Goal: Information Seeking & Learning: Learn about a topic

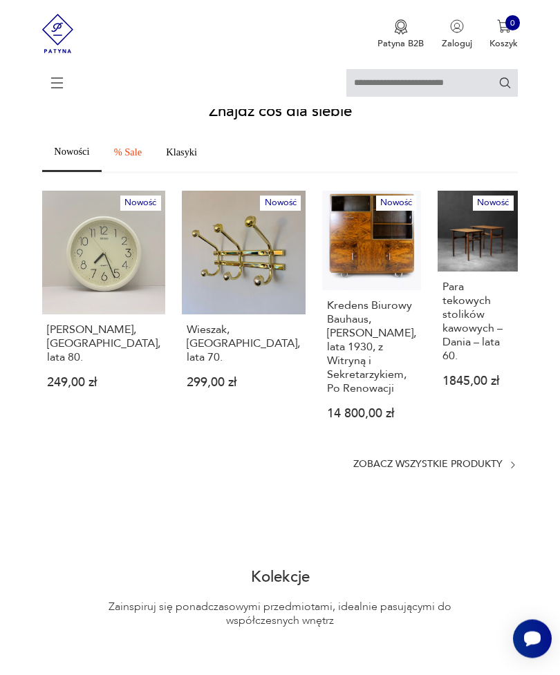
scroll to position [603, 0]
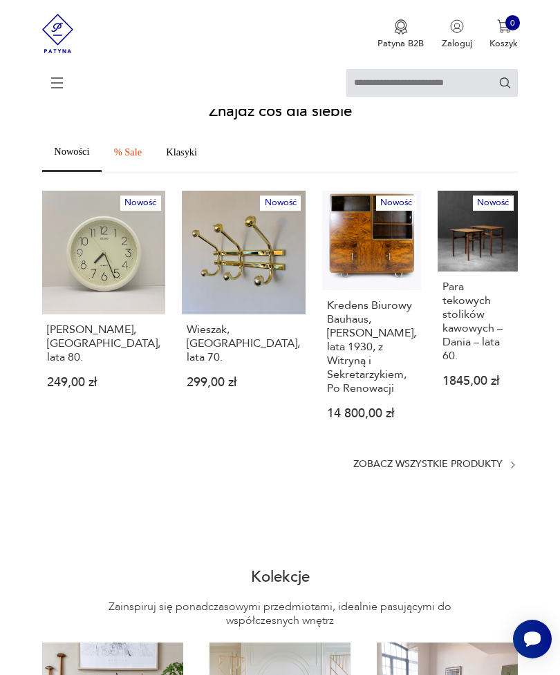
click at [405, 470] on section "Znajdź coś dla siebie Nowości % Sale Klasyki Nowość Zegar Seiko, Japonia, lata …" at bounding box center [280, 287] width 560 height 366
click at [387, 469] on p "Zobacz wszystkie produkty" at bounding box center [427, 464] width 149 height 9
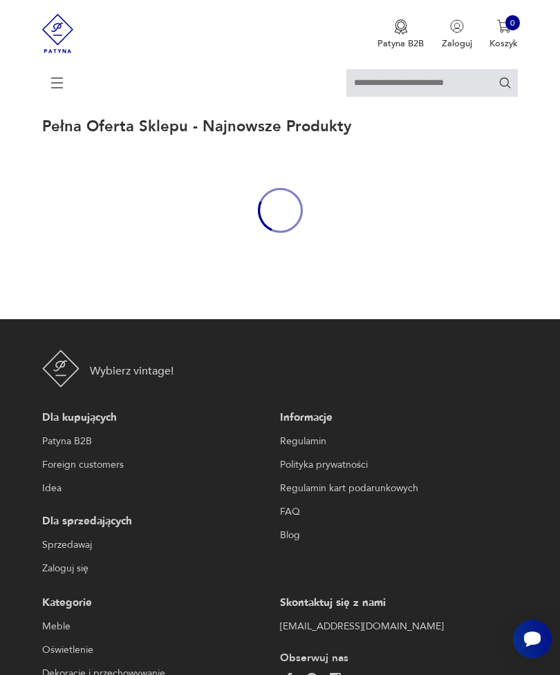
scroll to position [29, 0]
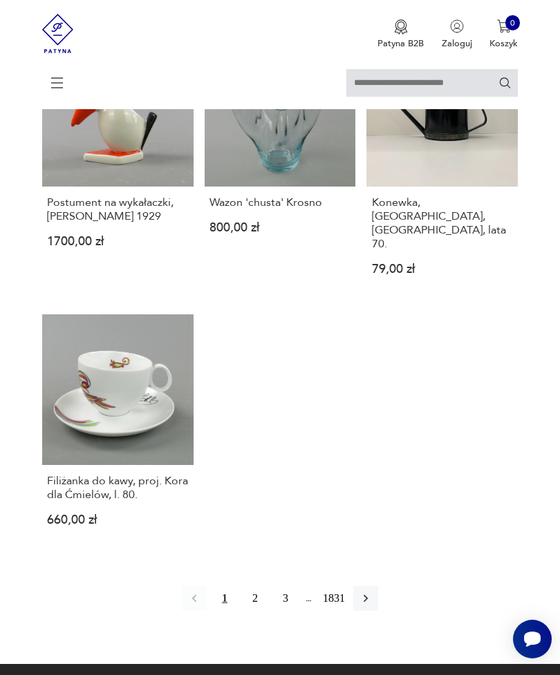
click at [378, 611] on button "button" at bounding box center [365, 598] width 25 height 25
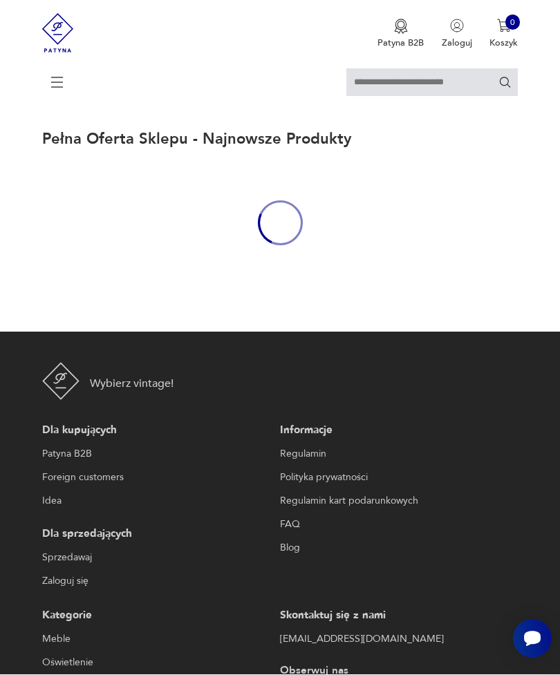
scroll to position [44, 0]
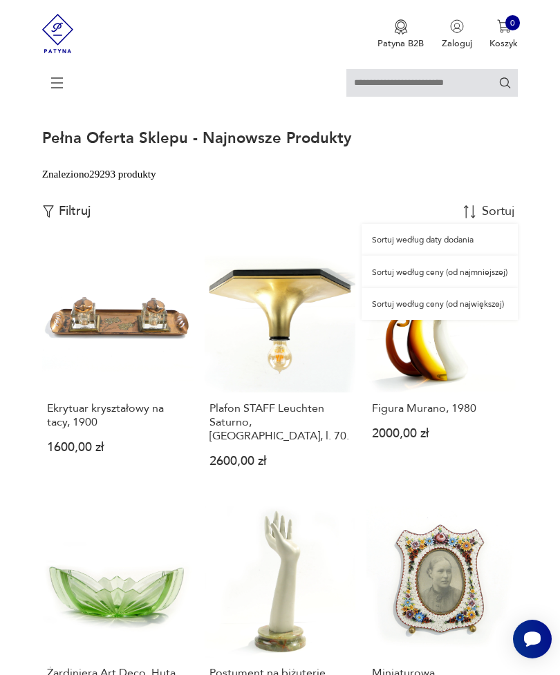
click at [469, 243] on div "Sortuj według daty dodania" at bounding box center [439, 240] width 156 height 32
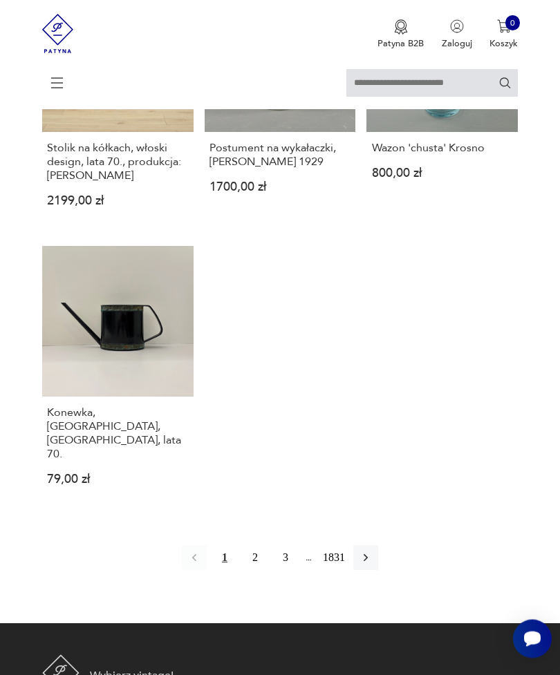
click at [372, 565] on icon "button" at bounding box center [366, 558] width 14 height 14
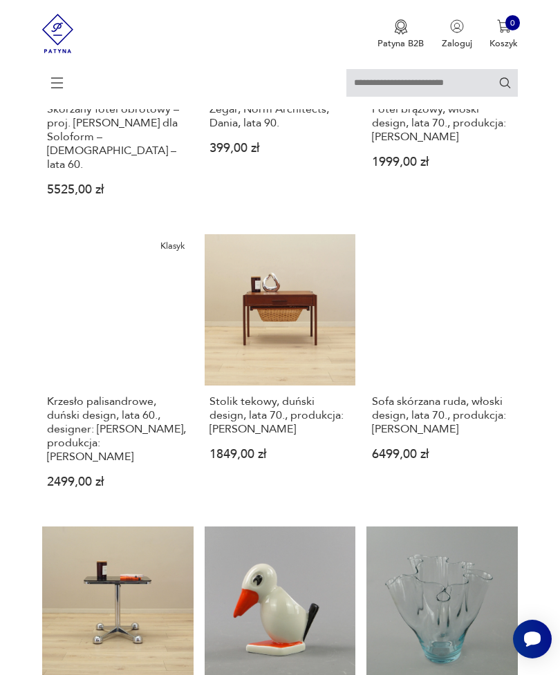
scroll to position [44, 0]
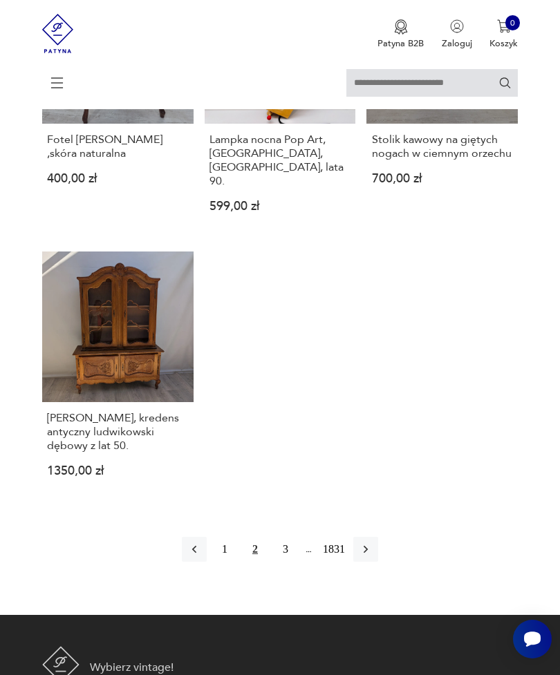
click at [372, 554] on icon "button" at bounding box center [366, 549] width 14 height 14
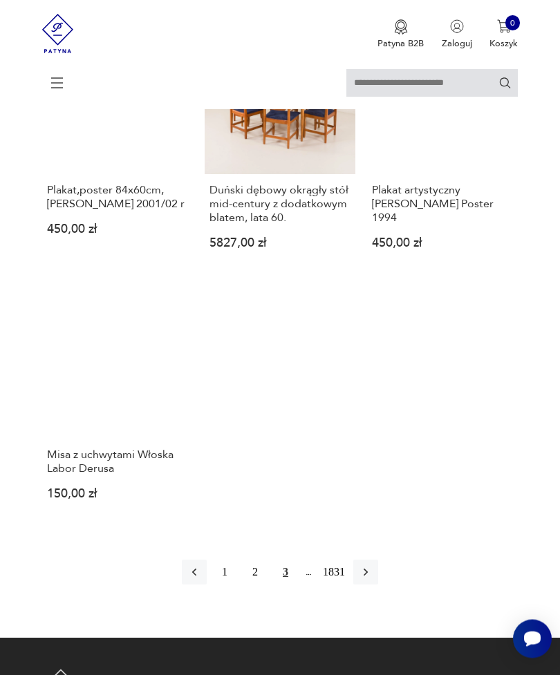
scroll to position [1445, 0]
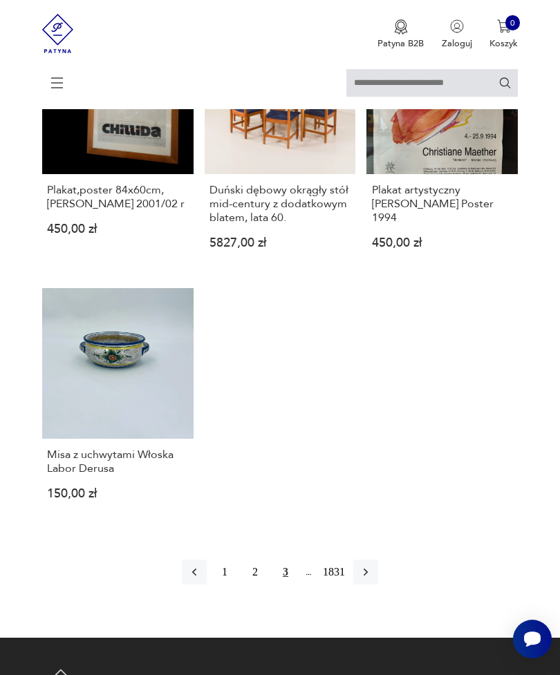
click at [55, 86] on icon at bounding box center [57, 83] width 48 height 48
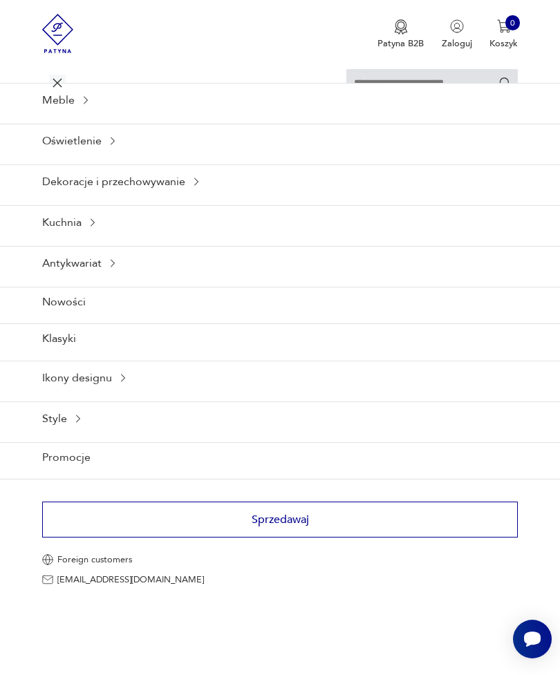
click at [82, 117] on div "Meble" at bounding box center [280, 100] width 560 height 34
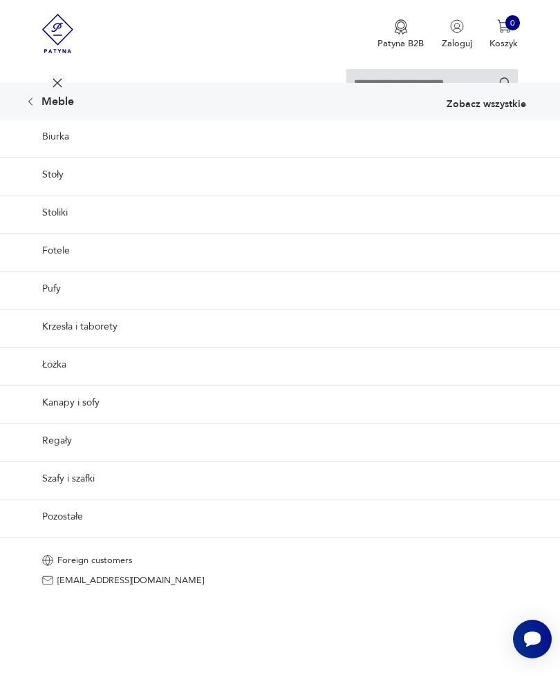
click at [42, 148] on link "Biurka" at bounding box center [280, 136] width 560 height 33
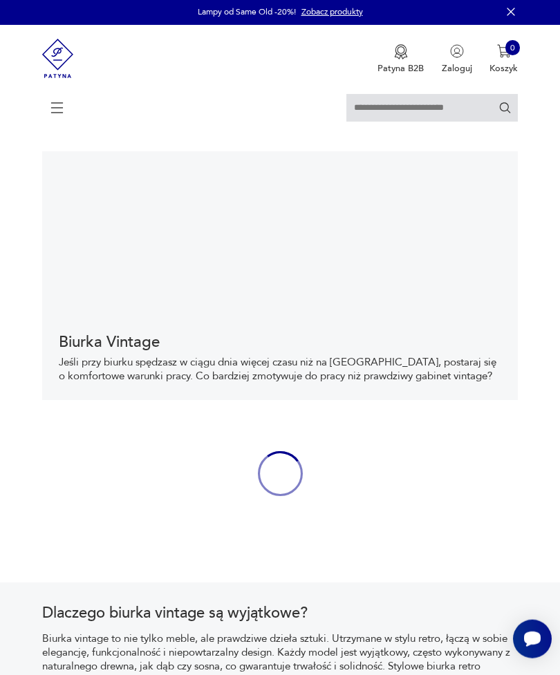
scroll to position [32, 0]
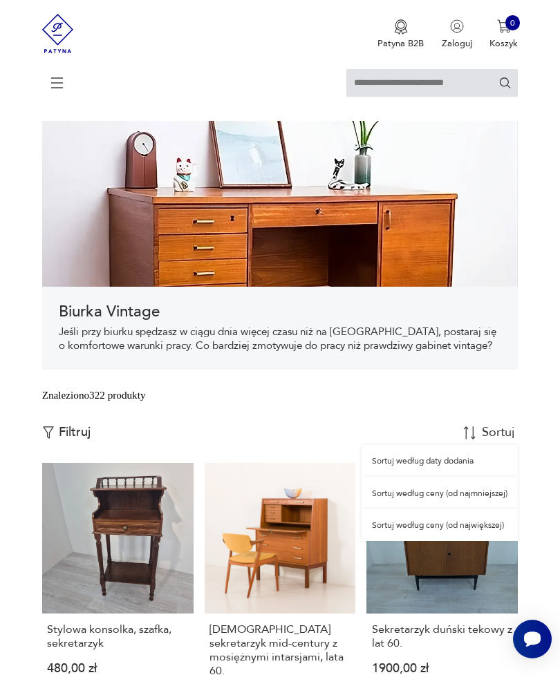
click at [482, 477] on div "Sortuj według daty dodania" at bounding box center [439, 461] width 156 height 32
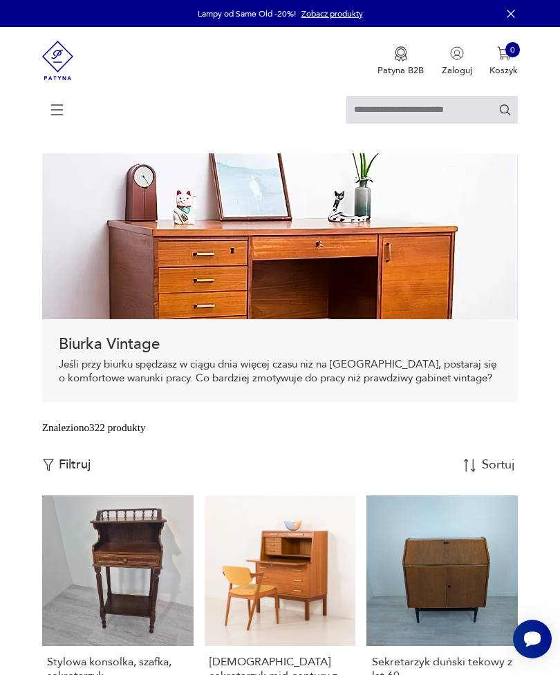
click at [51, 108] on icon at bounding box center [57, 110] width 48 height 48
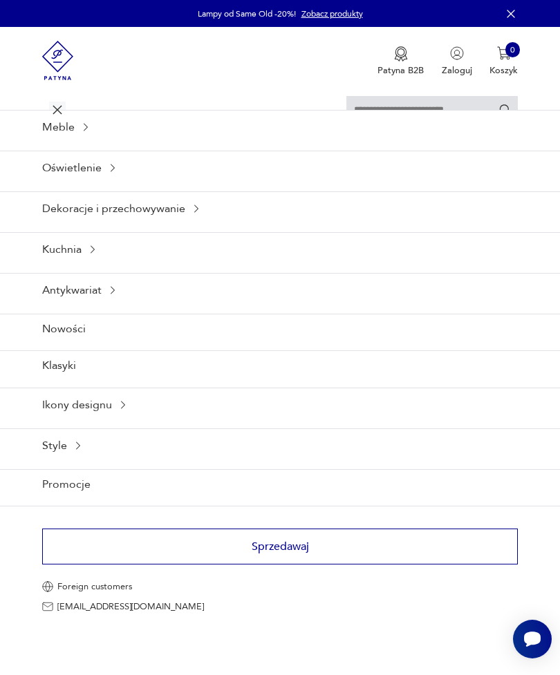
click at [77, 144] on div "Meble" at bounding box center [280, 127] width 560 height 34
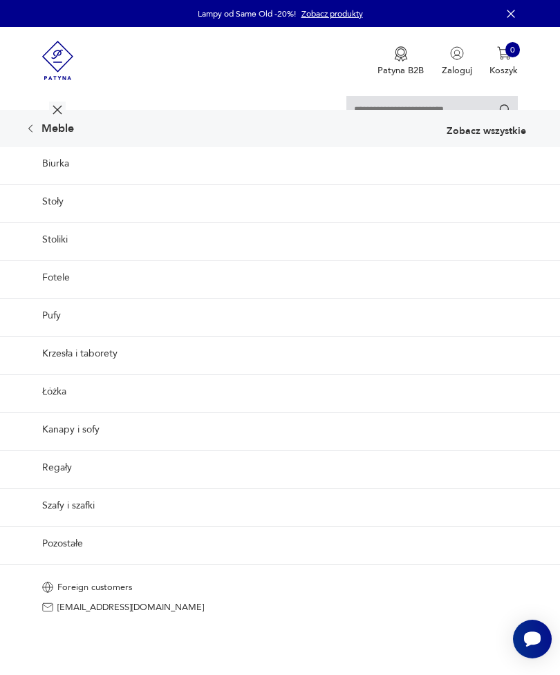
click at [450, 484] on link "Regały" at bounding box center [280, 467] width 560 height 34
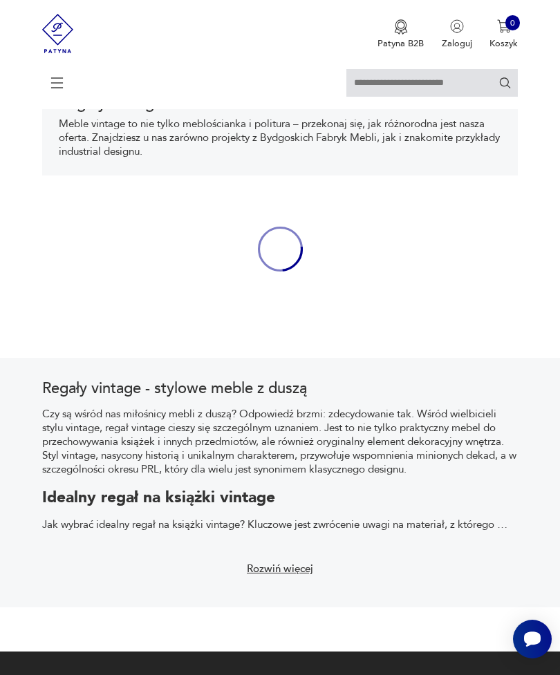
scroll to position [280, 0]
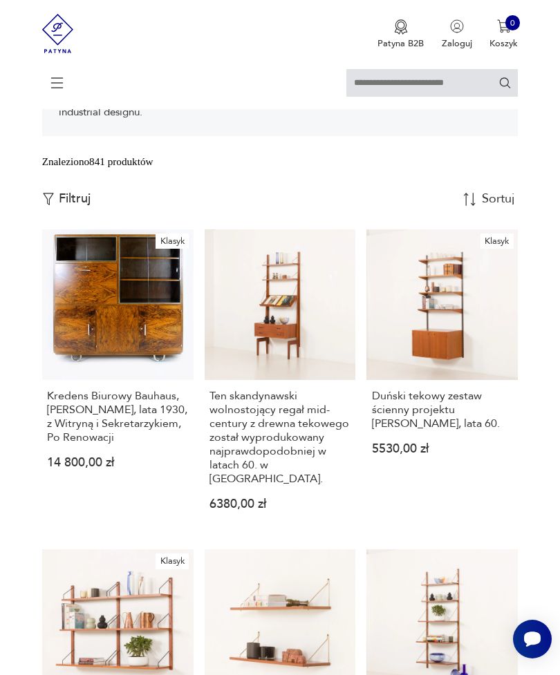
click at [57, 82] on icon at bounding box center [57, 83] width 48 height 48
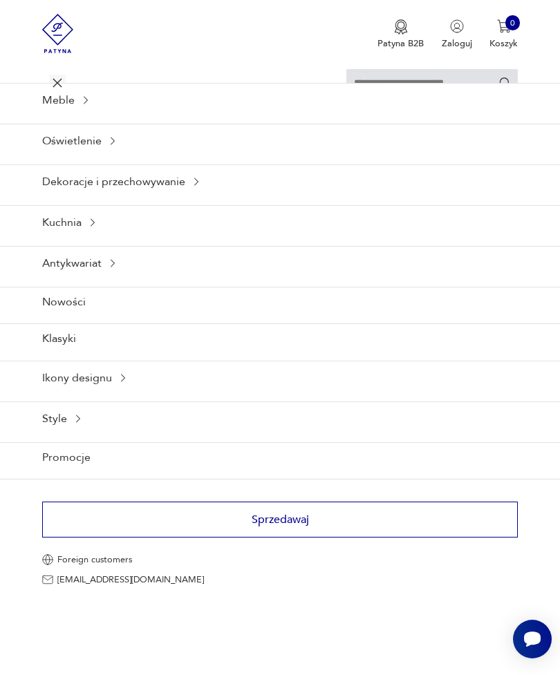
click at [51, 239] on div "Kuchnia" at bounding box center [280, 222] width 560 height 34
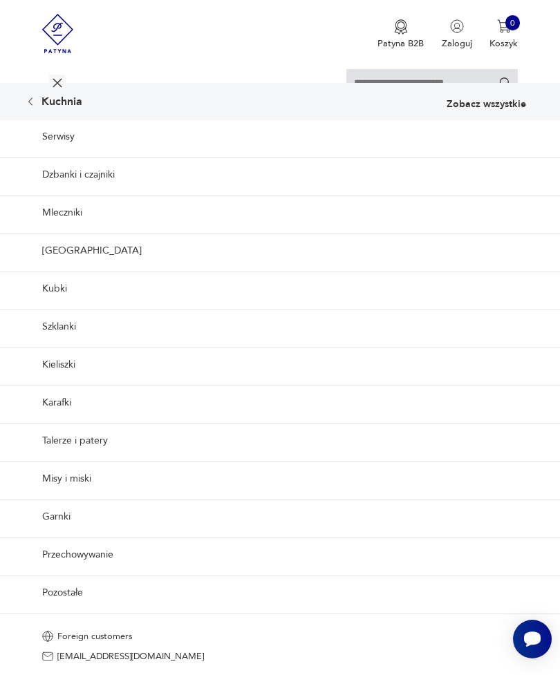
click at [28, 107] on icon at bounding box center [30, 101] width 11 height 11
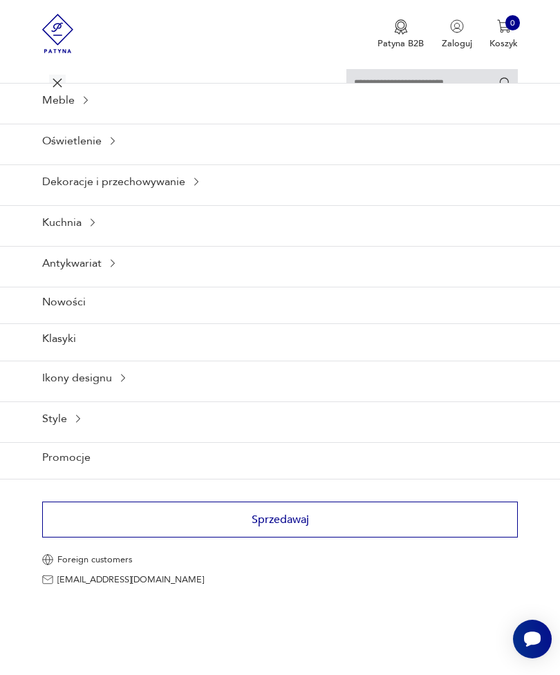
click at [86, 197] on div "Dekoracje i przechowywanie" at bounding box center [280, 181] width 560 height 34
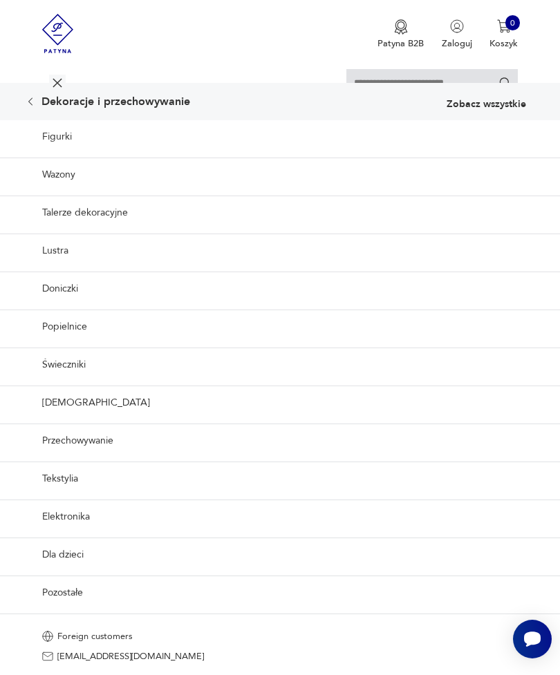
click at [36, 107] on icon at bounding box center [30, 101] width 11 height 11
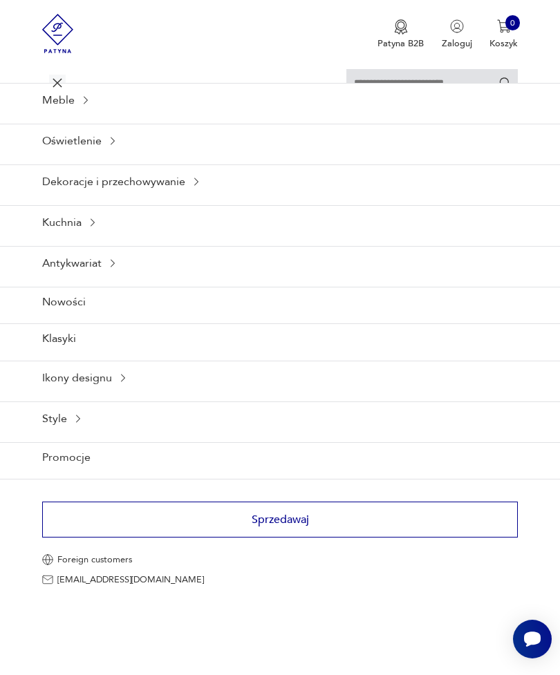
click at [49, 108] on div "Meble" at bounding box center [280, 100] width 560 height 34
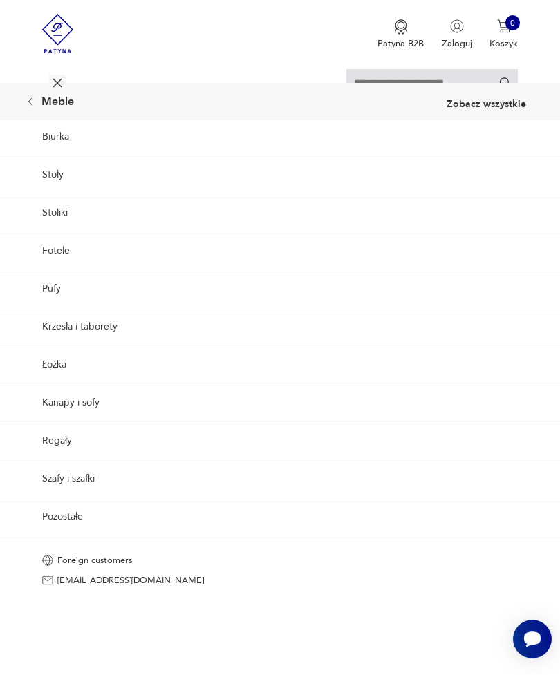
click at [444, 495] on link "Szafy i szafki" at bounding box center [280, 479] width 560 height 34
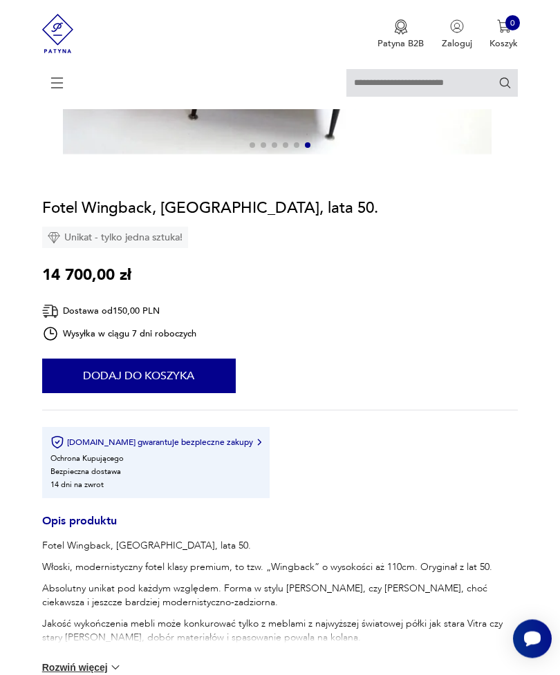
scroll to position [363, 0]
